Goal: Navigation & Orientation: Find specific page/section

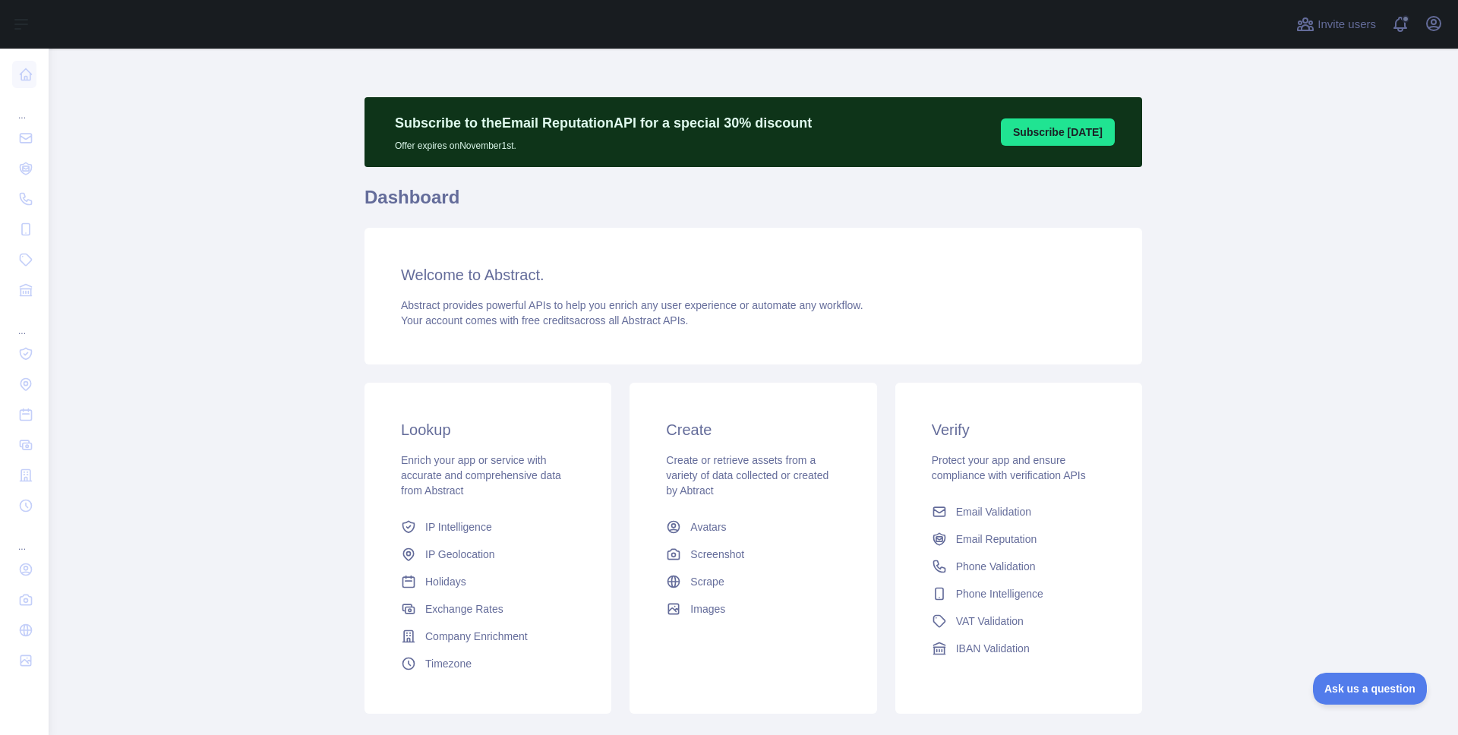
click at [1401, 137] on main "Subscribe to the Email Reputation API for a special 30 % discount Offer expires…" at bounding box center [753, 392] width 1409 height 686
click at [1428, 34] on button "Open user menu" at bounding box center [1433, 23] width 24 height 24
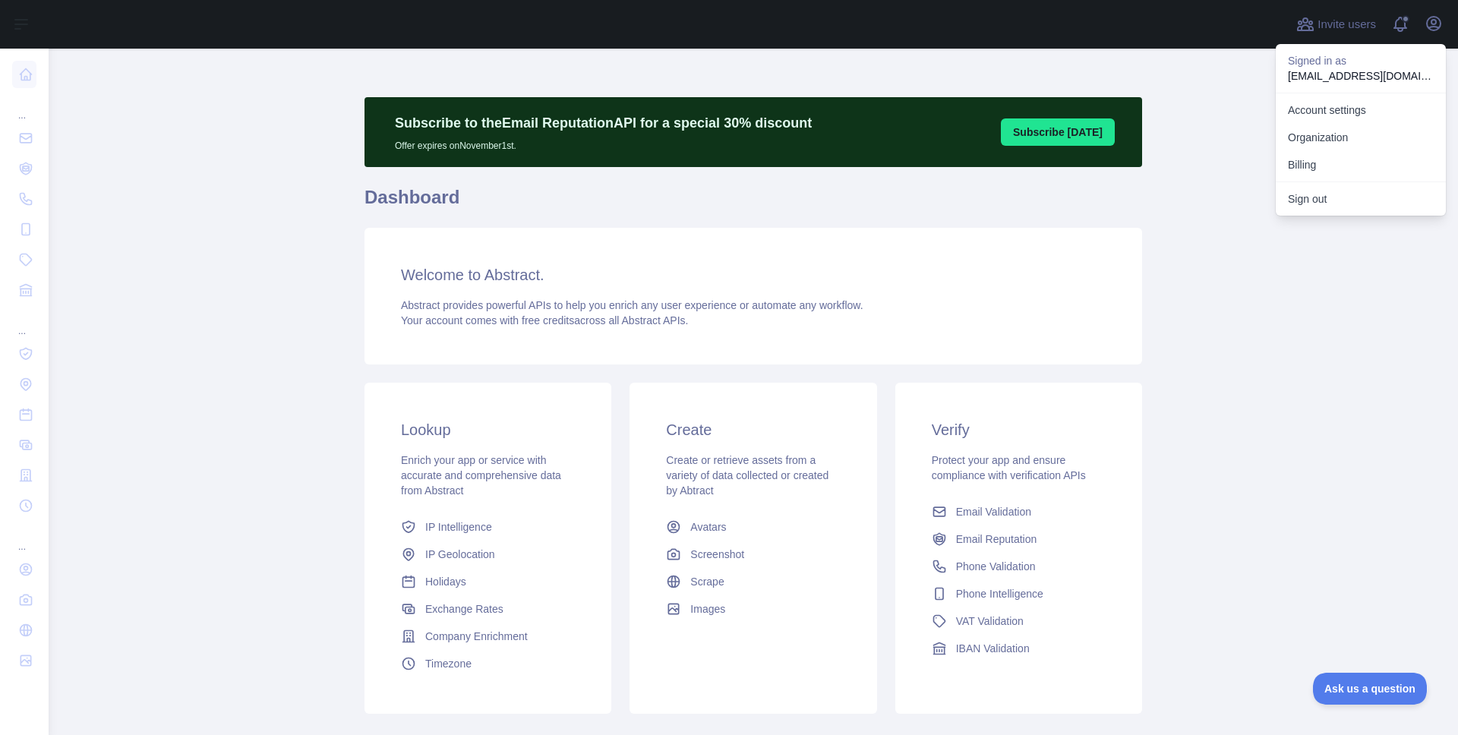
click at [1044, 386] on div "Verify Protect your app and ensure compliance with verification APIs Email Vali…" at bounding box center [1018, 541] width 247 height 316
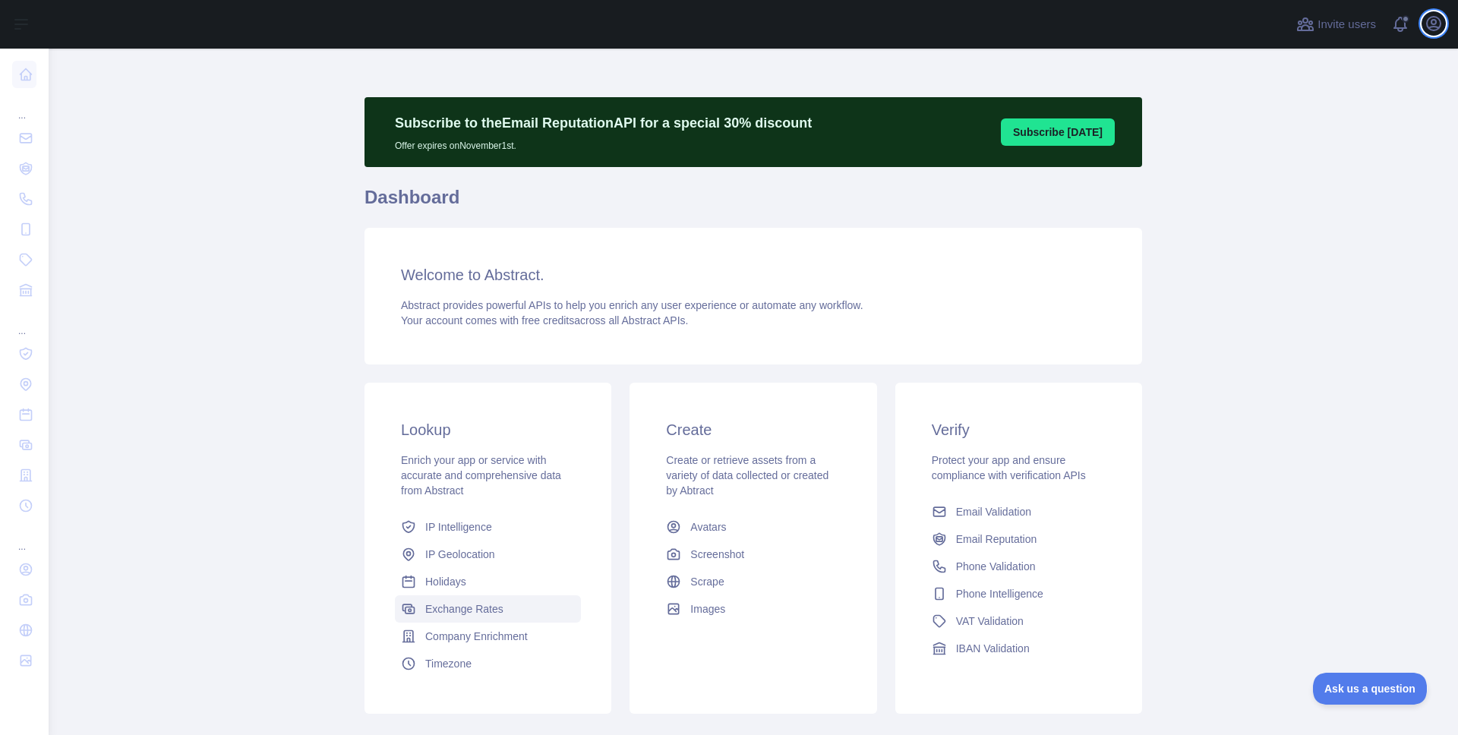
scroll to position [91, 0]
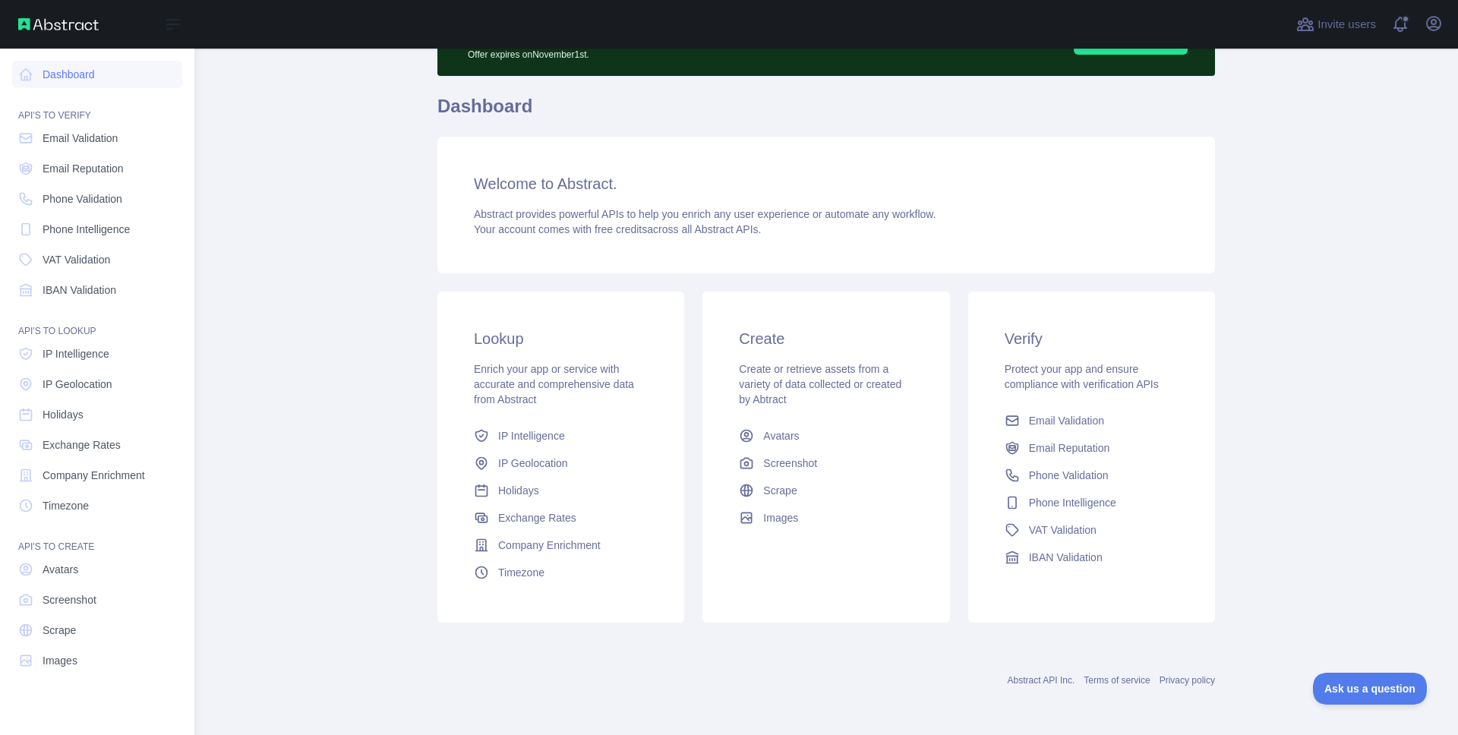
click at [47, 335] on div "API'S TO LOOKUP" at bounding box center [97, 322] width 170 height 30
click at [64, 74] on link "Dashboard" at bounding box center [97, 74] width 170 height 27
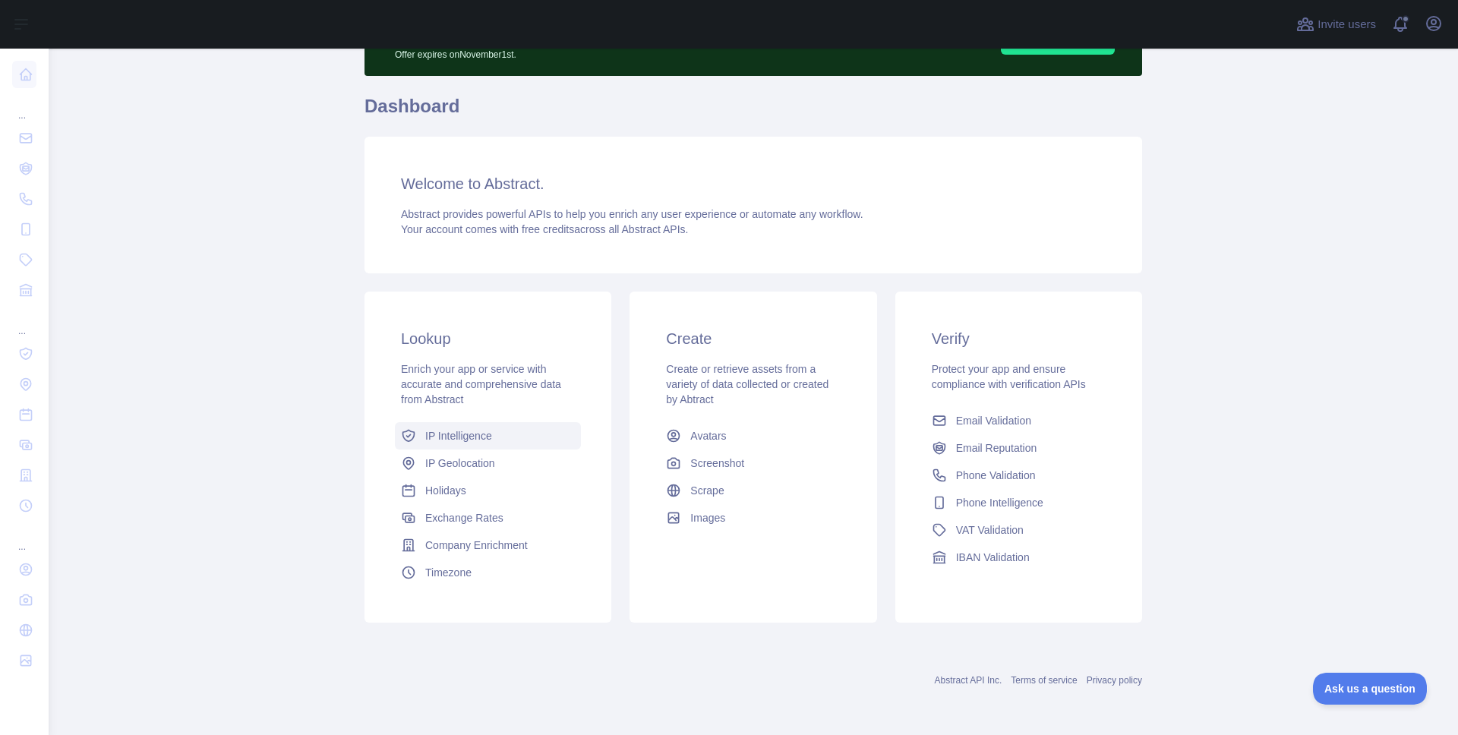
click at [469, 441] on span "IP Intelligence" at bounding box center [458, 435] width 67 height 15
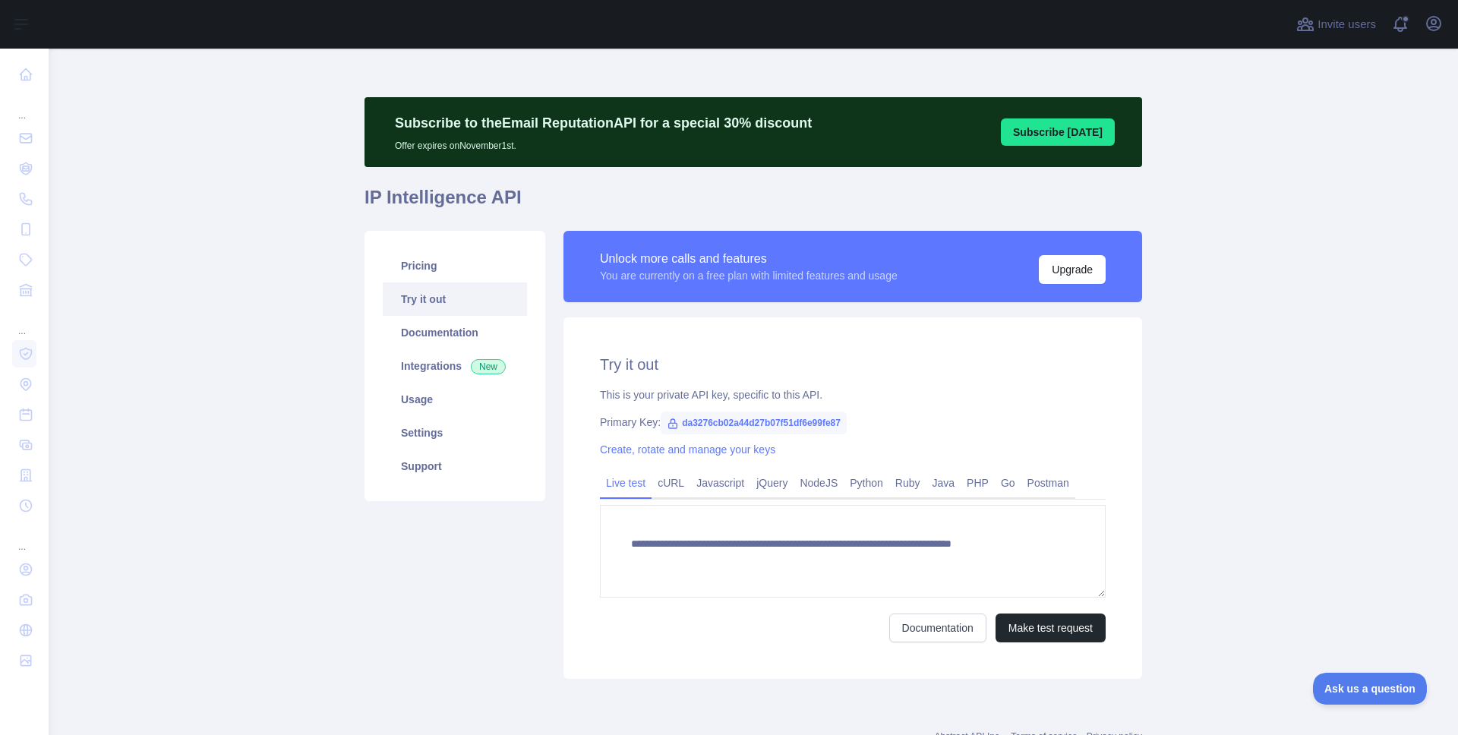
type textarea "**********"
click at [423, 268] on link "Pricing" at bounding box center [455, 265] width 144 height 33
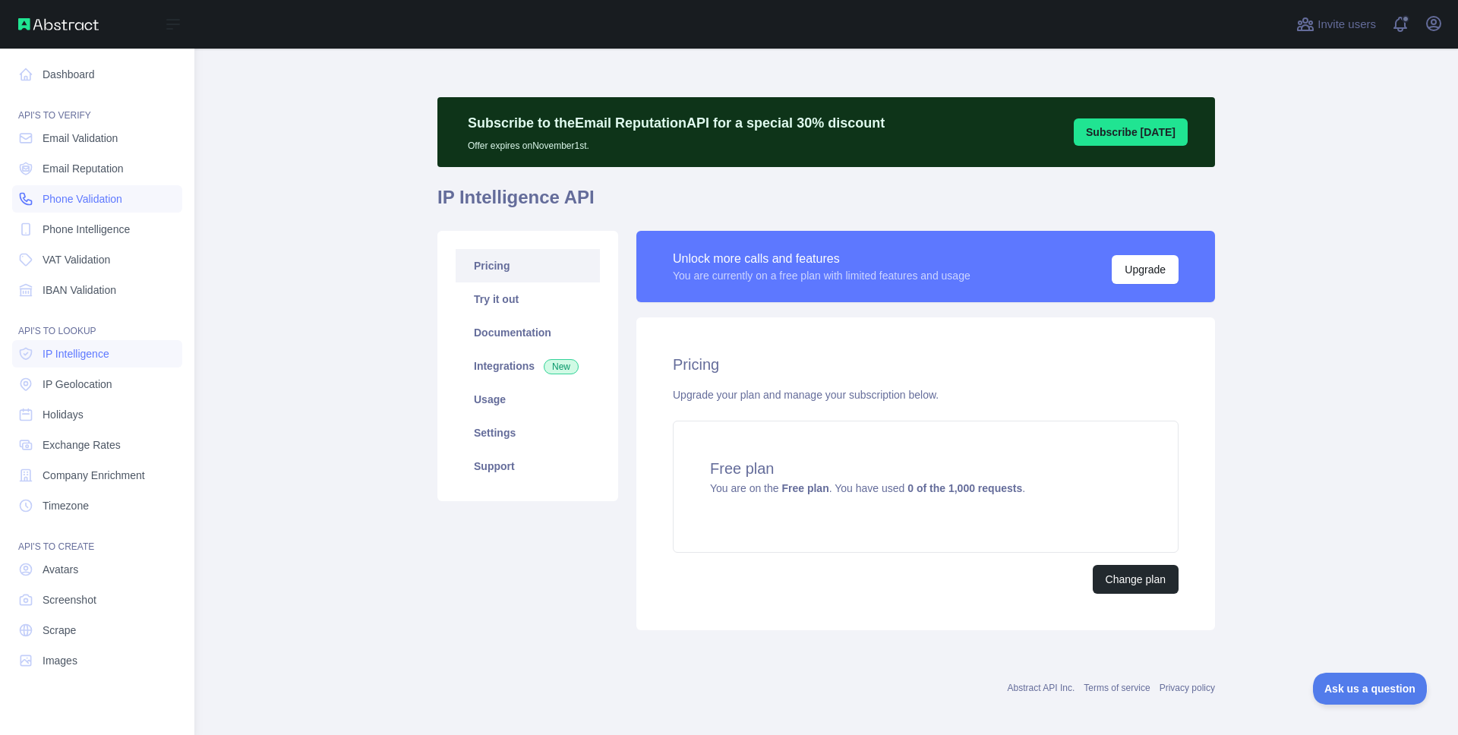
click at [93, 197] on span "Phone Validation" at bounding box center [83, 198] width 80 height 15
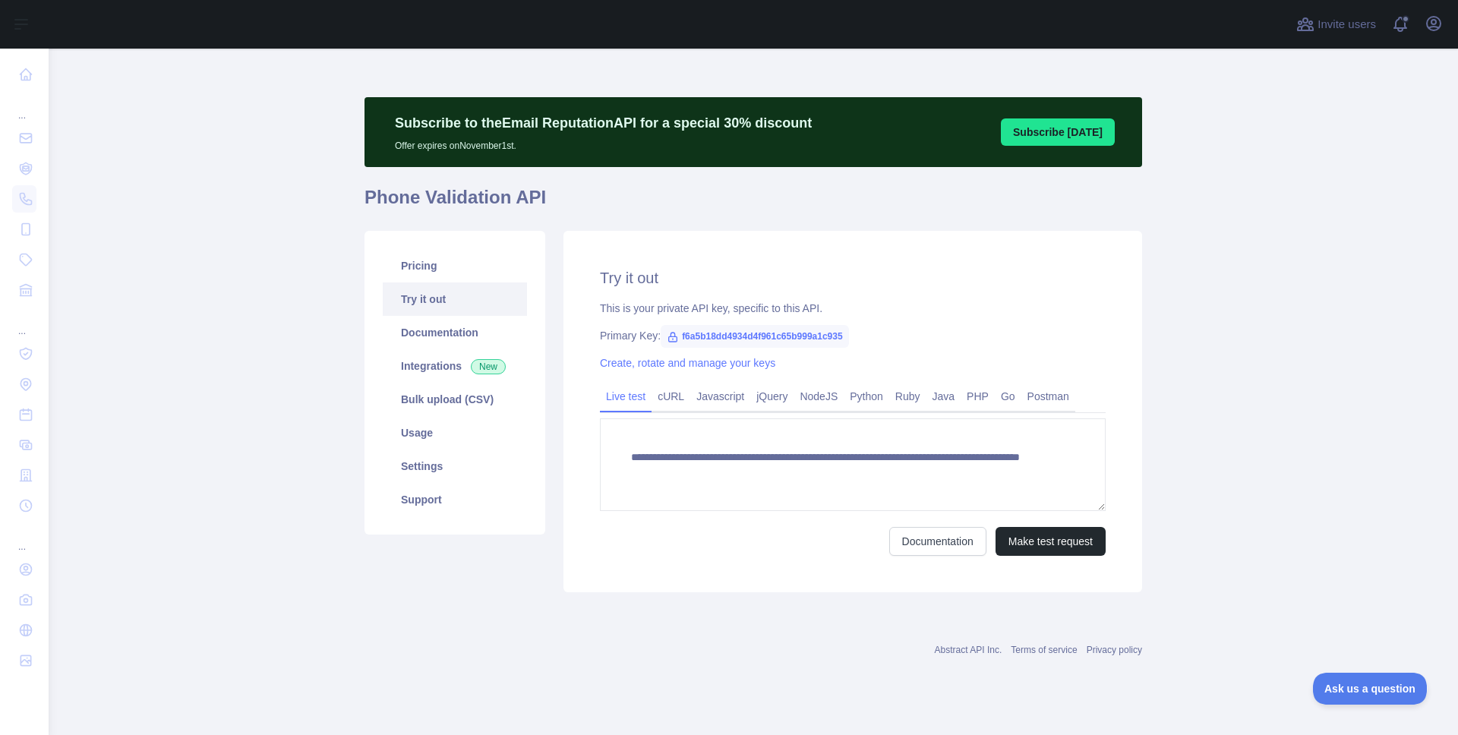
click at [744, 338] on span "f6a5b18dd4934d4f961c65b999a1c935" at bounding box center [755, 336] width 188 height 23
drag, startPoint x: 682, startPoint y: 334, endPoint x: 879, endPoint y: 330, distance: 197.4
click at [879, 330] on div "Primary Key: f6a5b18dd4934d4f961c65b999a1c935" at bounding box center [853, 335] width 506 height 15
copy span "f6a5b18dd4934d4f961c65b999a1c935"
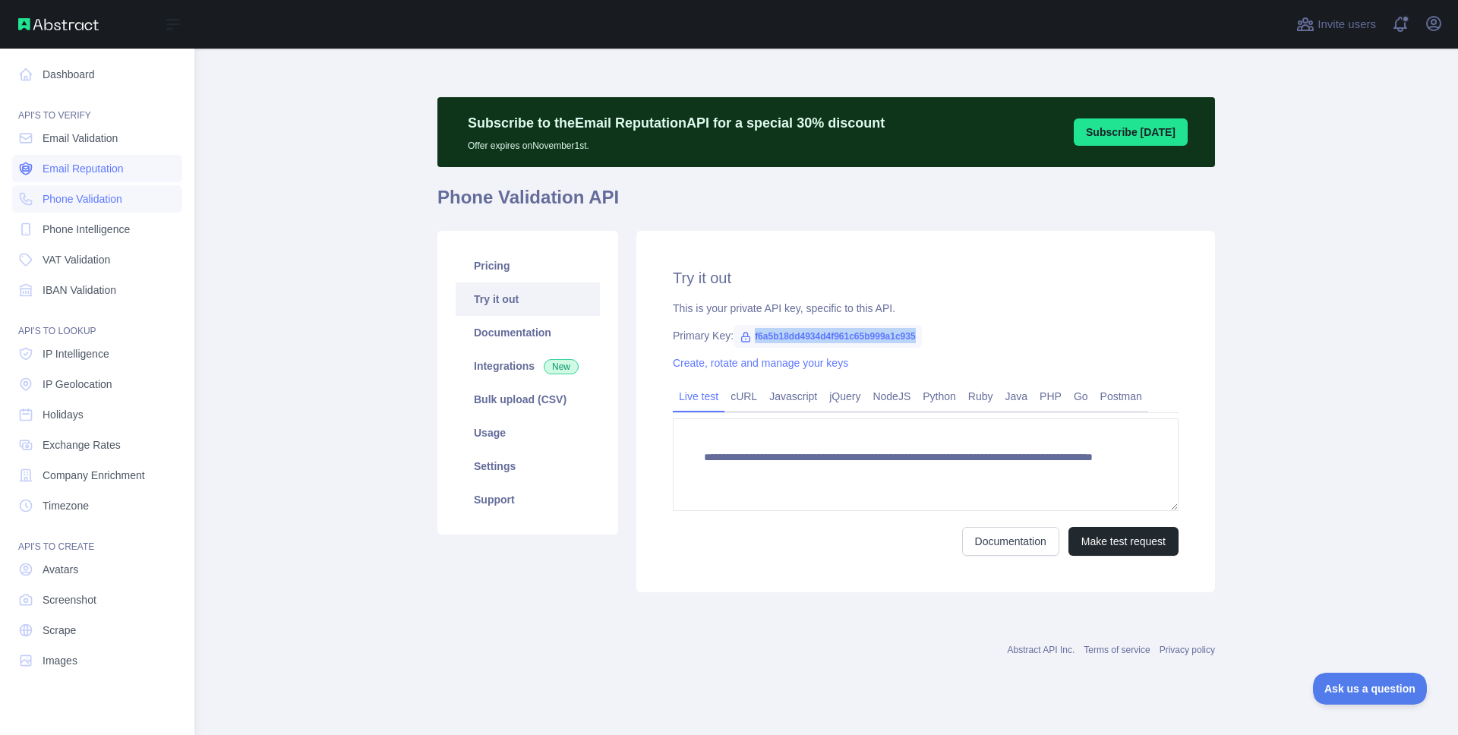
click at [41, 165] on link "Email Reputation" at bounding box center [97, 168] width 170 height 27
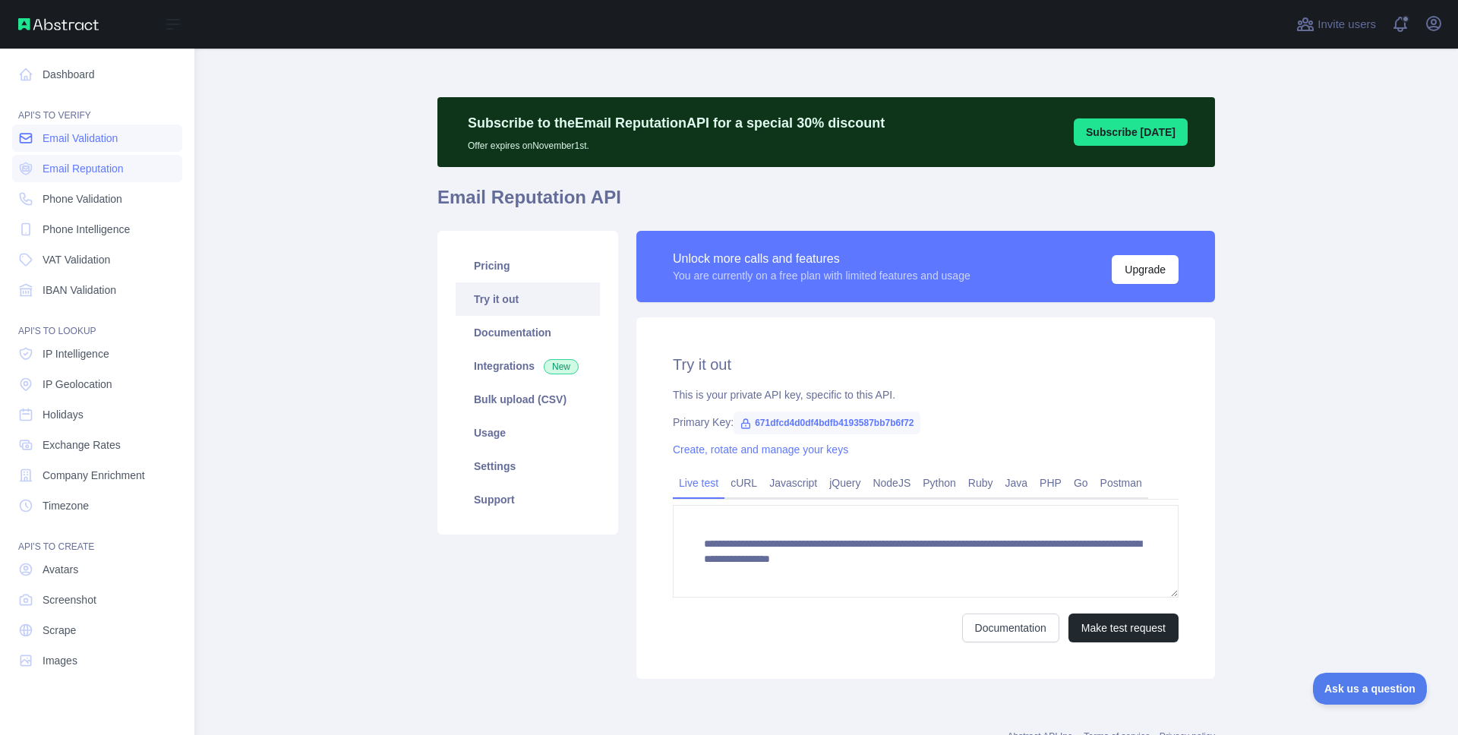
click at [77, 131] on span "Email Validation" at bounding box center [80, 138] width 75 height 15
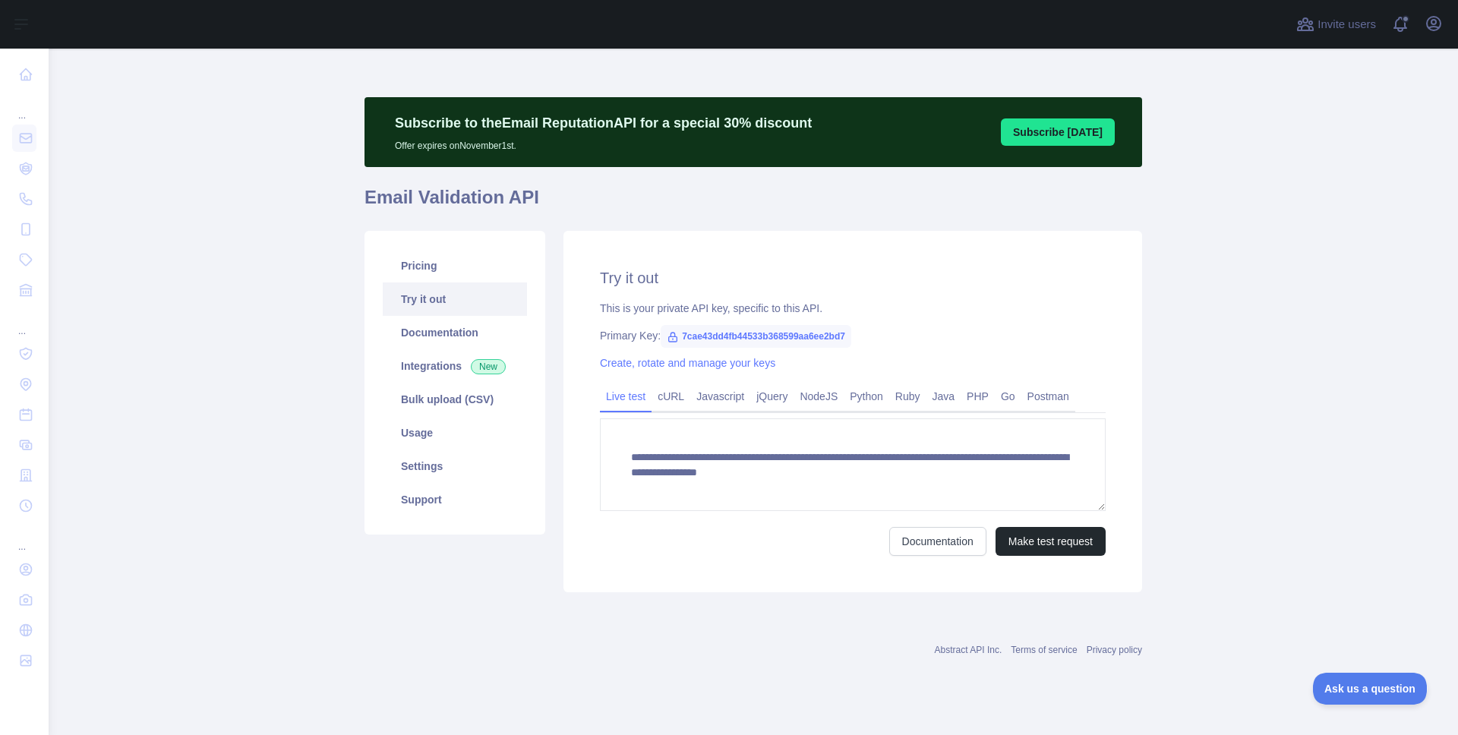
click at [823, 337] on span "7cae43dd4fb44533b368599aa6ee2bd7" at bounding box center [756, 336] width 191 height 23
drag, startPoint x: 683, startPoint y: 334, endPoint x: 878, endPoint y: 336, distance: 194.4
click at [878, 336] on div "Primary Key: 7cae43dd4fb44533b368599aa6ee2bd7" at bounding box center [853, 335] width 506 height 15
copy span "7cae43dd4fb44533b368599aa6ee2bd7"
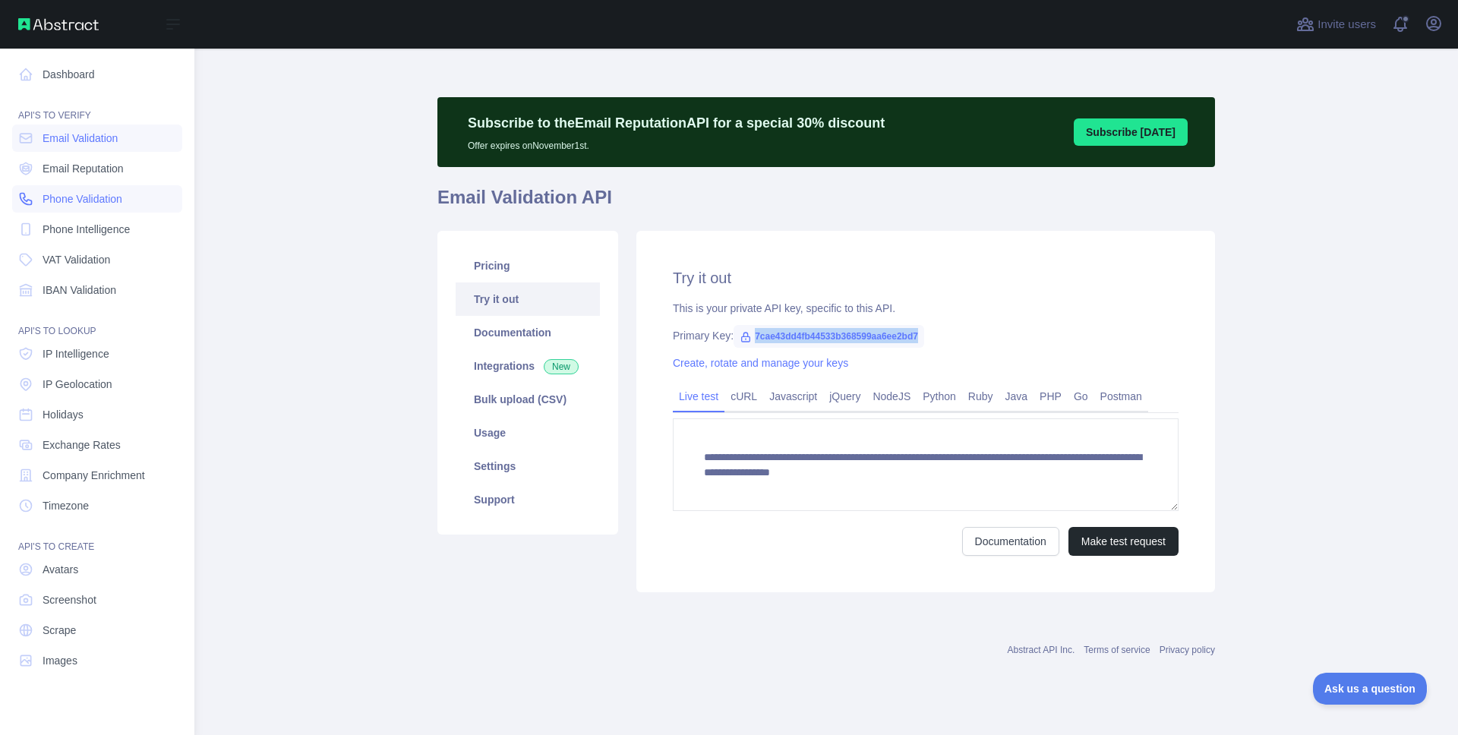
click at [45, 191] on span "Phone Validation" at bounding box center [83, 198] width 80 height 15
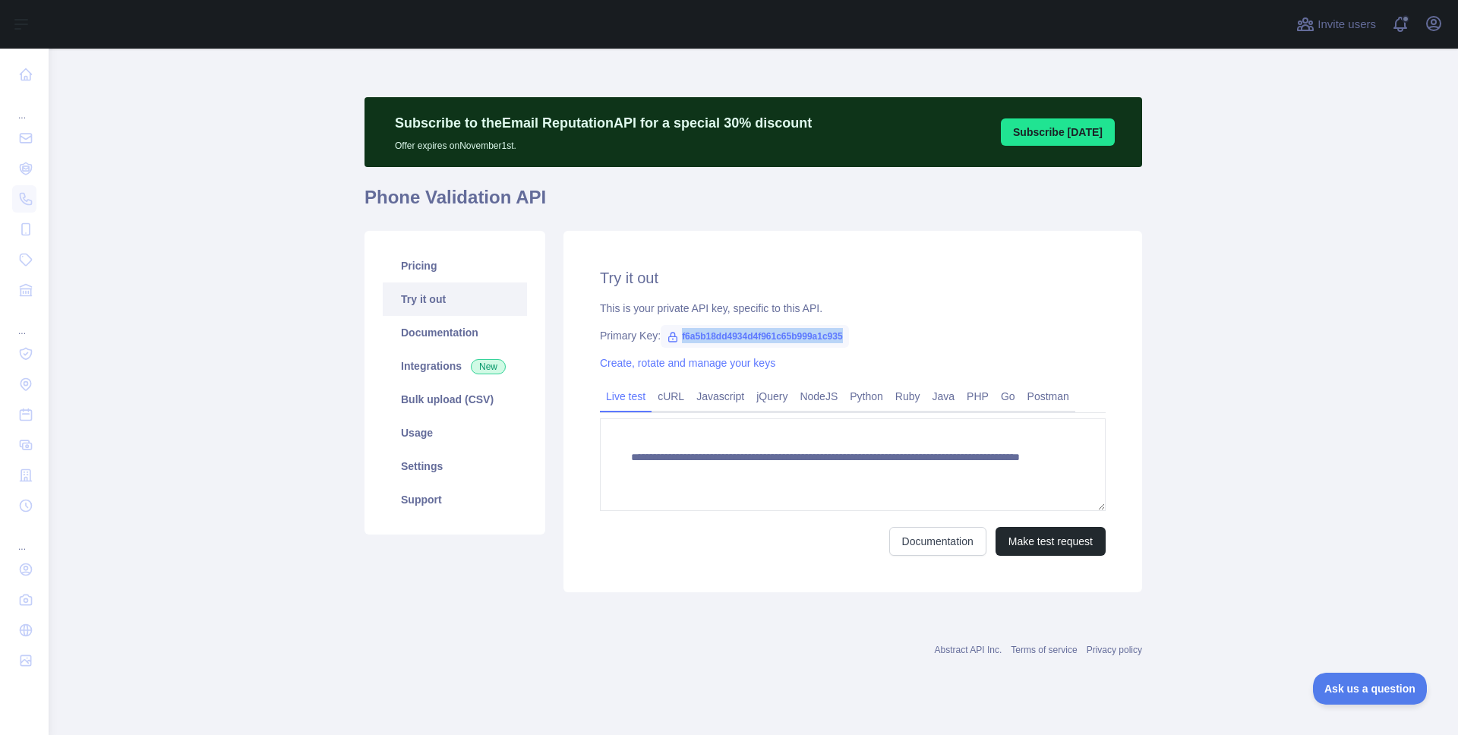
drag, startPoint x: 683, startPoint y: 333, endPoint x: 867, endPoint y: 333, distance: 184.5
click at [849, 333] on span "f6a5b18dd4934d4f961c65b999a1c935" at bounding box center [755, 336] width 188 height 23
copy span "f6a5b18dd4934d4f961c65b999a1c935"
